Goal: Task Accomplishment & Management: Manage account settings

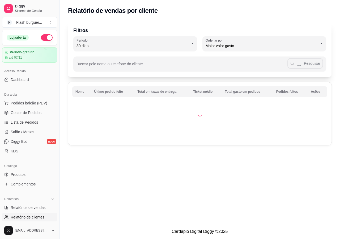
select select "30"
select select "HIGHEST_TOTAL_SPENT_WITH_ORDERS"
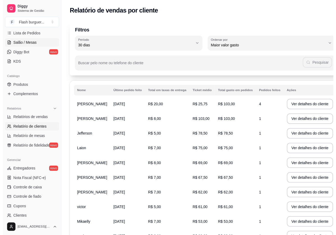
scroll to position [44, 0]
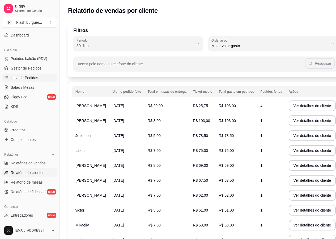
click at [20, 77] on span "Lista de Pedidos" at bounding box center [25, 77] width 28 height 5
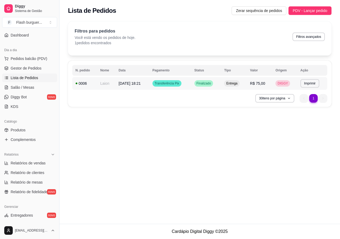
click at [136, 83] on span "[DATE] 18:21" at bounding box center [130, 83] width 22 height 4
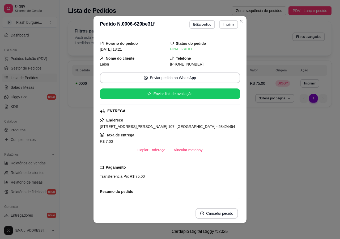
click at [228, 26] on button "Imprimir" at bounding box center [228, 24] width 19 height 9
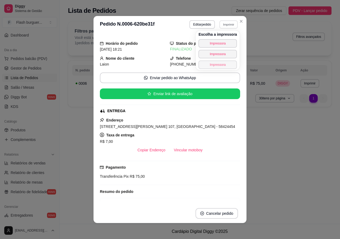
click at [218, 63] on button "Impressora" at bounding box center [218, 64] width 39 height 9
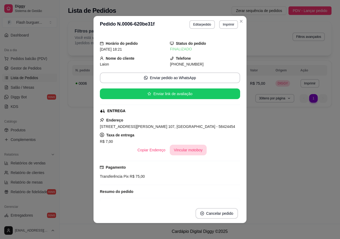
click at [185, 149] on button "Vincular motoboy" at bounding box center [188, 149] width 37 height 11
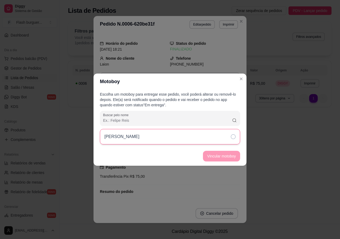
click at [234, 140] on div "[PERSON_NAME]" at bounding box center [170, 136] width 140 height 15
click at [232, 155] on button "Vincular motoboy" at bounding box center [222, 156] width 36 height 10
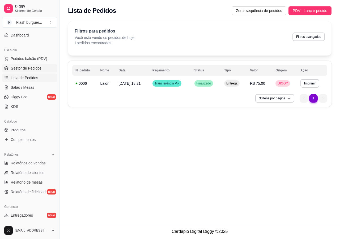
click at [35, 67] on span "Gestor de Pedidos" at bounding box center [26, 67] width 31 height 5
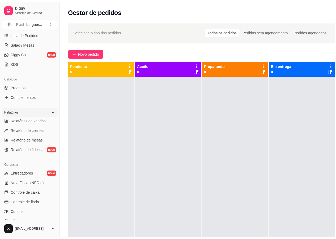
scroll to position [144, 0]
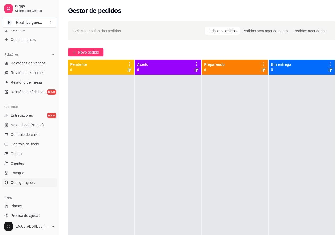
click at [25, 182] on span "Configurações" at bounding box center [23, 181] width 24 height 5
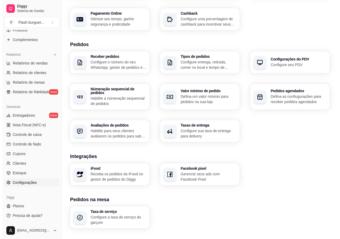
scroll to position [139, 0]
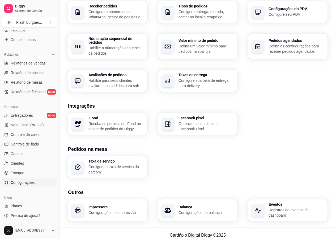
click at [106, 210] on p "Configurações de impressão" at bounding box center [117, 212] width 56 height 5
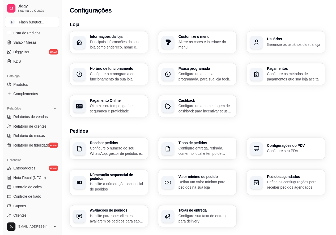
scroll to position [0, 0]
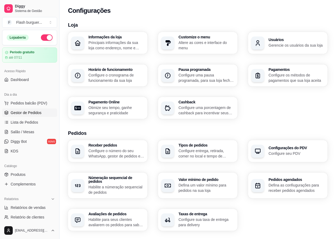
click at [27, 116] on link "Gestor de Pedidos" at bounding box center [29, 112] width 55 height 9
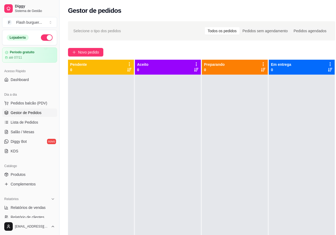
scroll to position [144, 0]
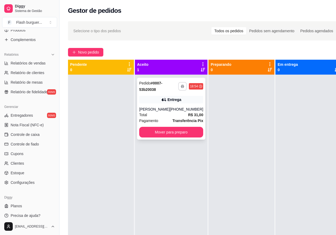
click at [181, 86] on icon "button" at bounding box center [182, 86] width 3 height 3
click at [179, 89] on button "button" at bounding box center [183, 86] width 8 height 8
click at [178, 88] on button "button" at bounding box center [182, 86] width 9 height 9
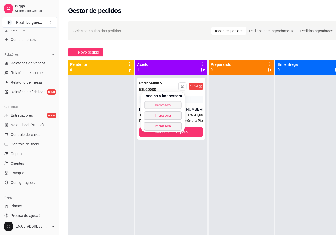
click at [167, 103] on button "Impressora" at bounding box center [162, 105] width 37 height 8
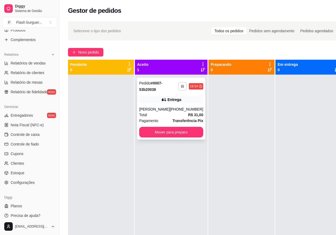
click at [181, 86] on icon "button" at bounding box center [182, 86] width 3 height 1
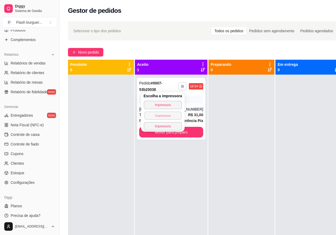
click at [166, 115] on button "Impressora" at bounding box center [162, 115] width 37 height 8
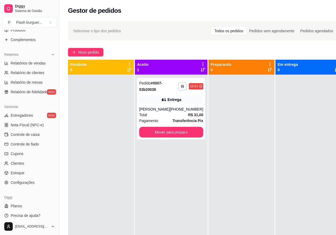
click at [194, 11] on div "Gestor de pedidos" at bounding box center [205, 10] width 274 height 9
click at [162, 104] on div "**********" at bounding box center [171, 109] width 68 height 62
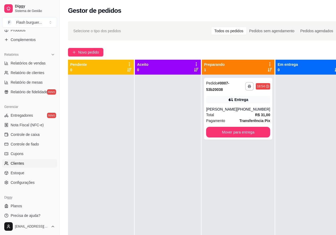
scroll to position [44, 0]
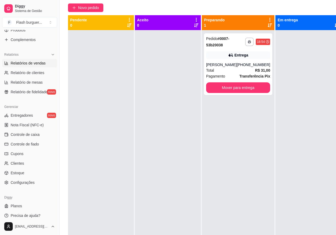
click at [26, 65] on span "Relatórios de vendas" at bounding box center [28, 62] width 35 height 5
select select "ALL"
select select "0"
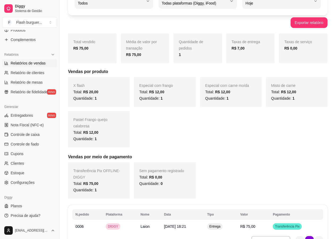
scroll to position [69, 0]
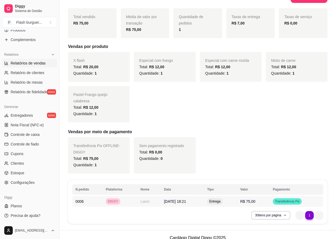
click at [222, 199] on span "Entrega" at bounding box center [214, 201] width 13 height 4
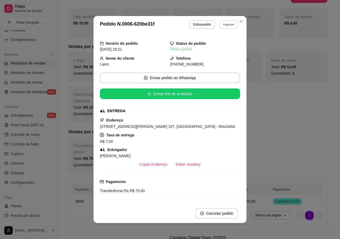
click at [228, 26] on button "Imprimir" at bounding box center [229, 24] width 18 height 8
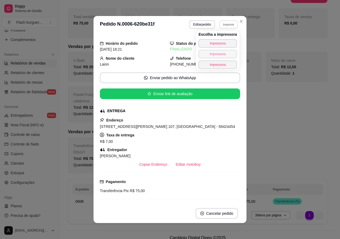
click at [218, 55] on button "Impressora" at bounding box center [218, 54] width 39 height 9
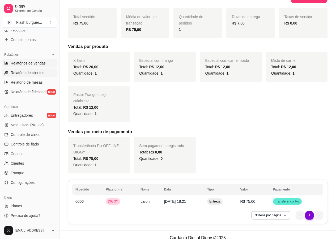
click at [22, 74] on span "Relatório de clientes" at bounding box center [28, 72] width 34 height 5
select select "30"
select select "HIGHEST_TOTAL_SPENT_WITH_ORDERS"
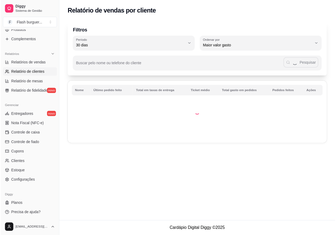
scroll to position [56, 0]
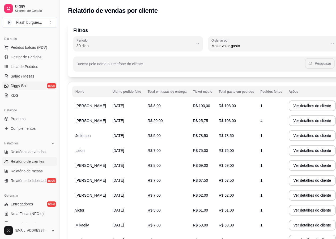
click at [35, 87] on link "Diggy Bot novo" at bounding box center [29, 85] width 55 height 9
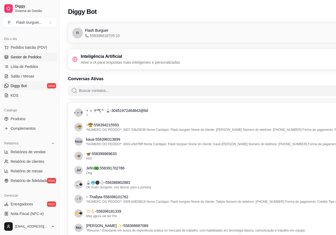
click at [36, 58] on span "Gestor de Pedidos" at bounding box center [26, 56] width 31 height 5
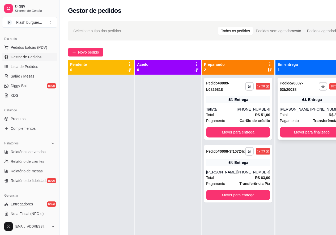
click at [297, 139] on div "**********" at bounding box center [312, 109] width 68 height 62
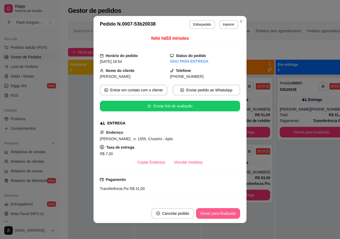
click at [215, 218] on button "Mover para finalizado" at bounding box center [218, 213] width 44 height 11
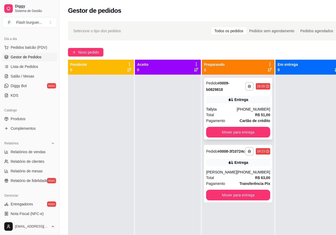
click at [232, 104] on div "**********" at bounding box center [238, 109] width 68 height 62
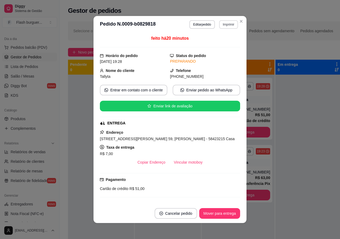
click at [222, 26] on button "Imprimir" at bounding box center [228, 24] width 19 height 9
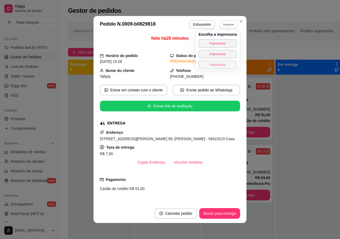
click at [221, 68] on button "Impressora" at bounding box center [218, 64] width 39 height 9
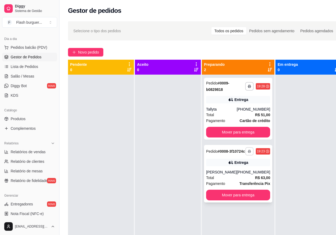
click at [248, 153] on icon "button" at bounding box center [249, 150] width 3 height 3
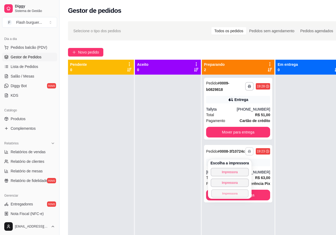
click at [227, 194] on button "Impressora" at bounding box center [229, 193] width 37 height 8
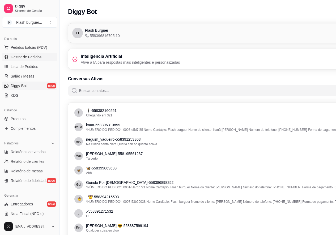
click at [30, 55] on span "Gestor de Pedidos" at bounding box center [26, 56] width 31 height 5
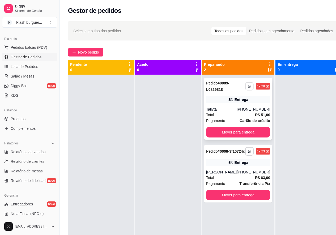
click at [248, 86] on icon "button" at bounding box center [249, 86] width 3 height 1
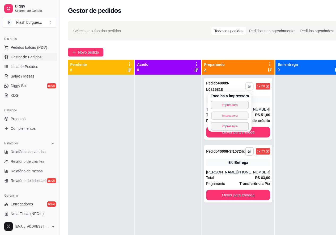
click at [238, 119] on button "Impressora" at bounding box center [229, 115] width 37 height 8
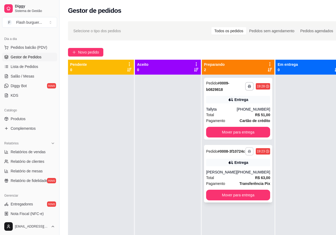
click at [249, 152] on rect "button" at bounding box center [250, 151] width 2 height 1
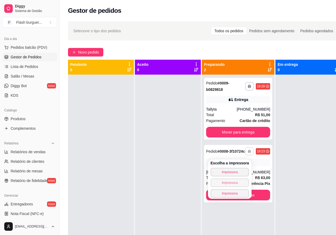
click at [228, 181] on button "Impressora" at bounding box center [230, 182] width 39 height 9
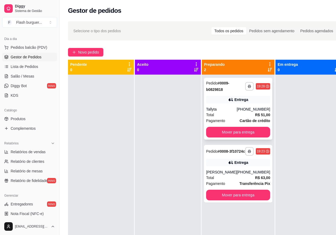
click at [228, 104] on div "**********" at bounding box center [238, 109] width 68 height 62
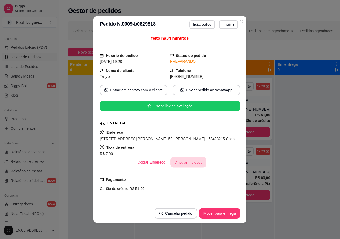
click at [178, 164] on button "Vincular motoboy" at bounding box center [188, 162] width 36 height 10
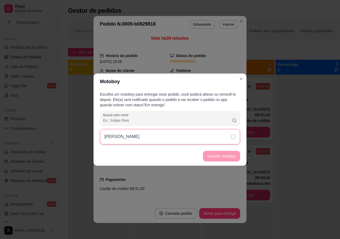
click at [233, 137] on icon at bounding box center [233, 136] width 5 height 5
click at [225, 157] on button "Vincular motoboy" at bounding box center [221, 156] width 37 height 11
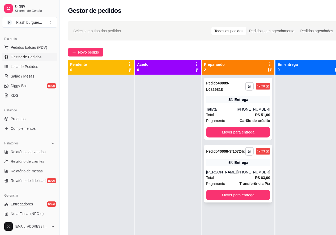
click at [225, 166] on div "Entrega" at bounding box center [238, 161] width 64 height 7
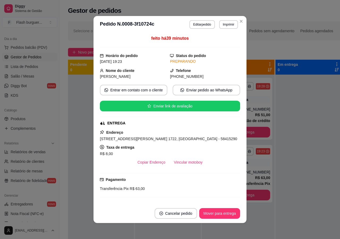
click at [178, 162] on button "Vincular motoboy" at bounding box center [188, 162] width 37 height 11
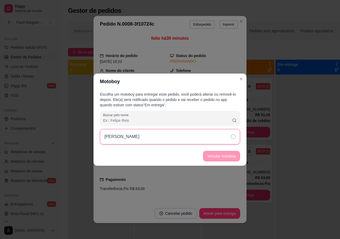
click at [233, 138] on icon at bounding box center [233, 136] width 5 height 5
click at [230, 156] on button "Vincular motoboy" at bounding box center [221, 156] width 37 height 11
click at [231, 159] on footer "Vincular motoboy" at bounding box center [170, 155] width 153 height 19
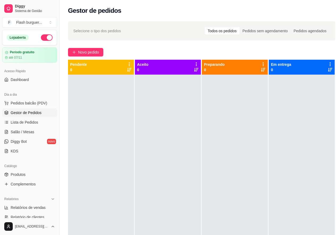
click at [42, 37] on button "button" at bounding box center [47, 37] width 12 height 6
